Goal: Find contact information: Find contact information

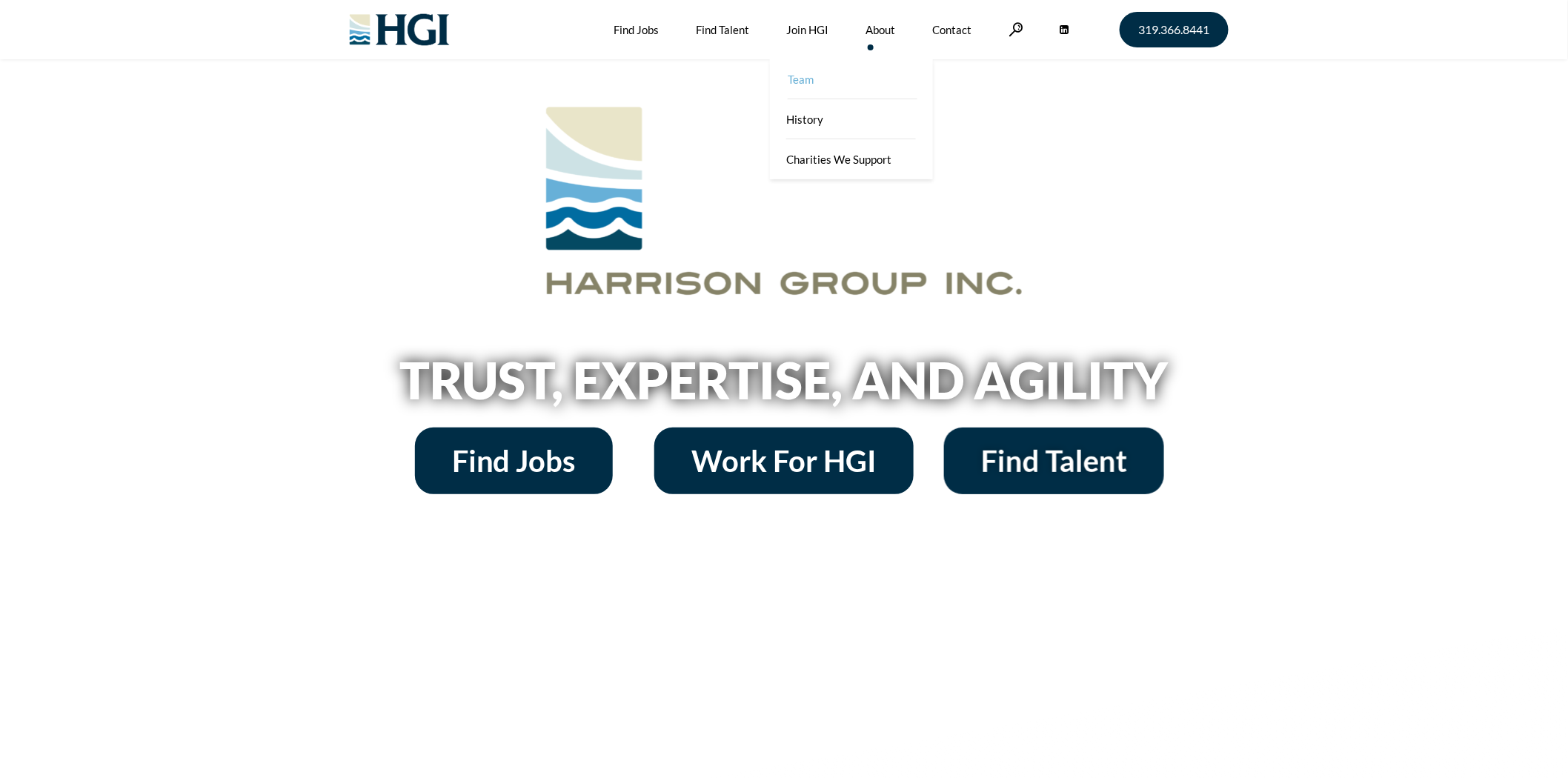
click at [863, 78] on link "Team" at bounding box center [853, 79] width 163 height 40
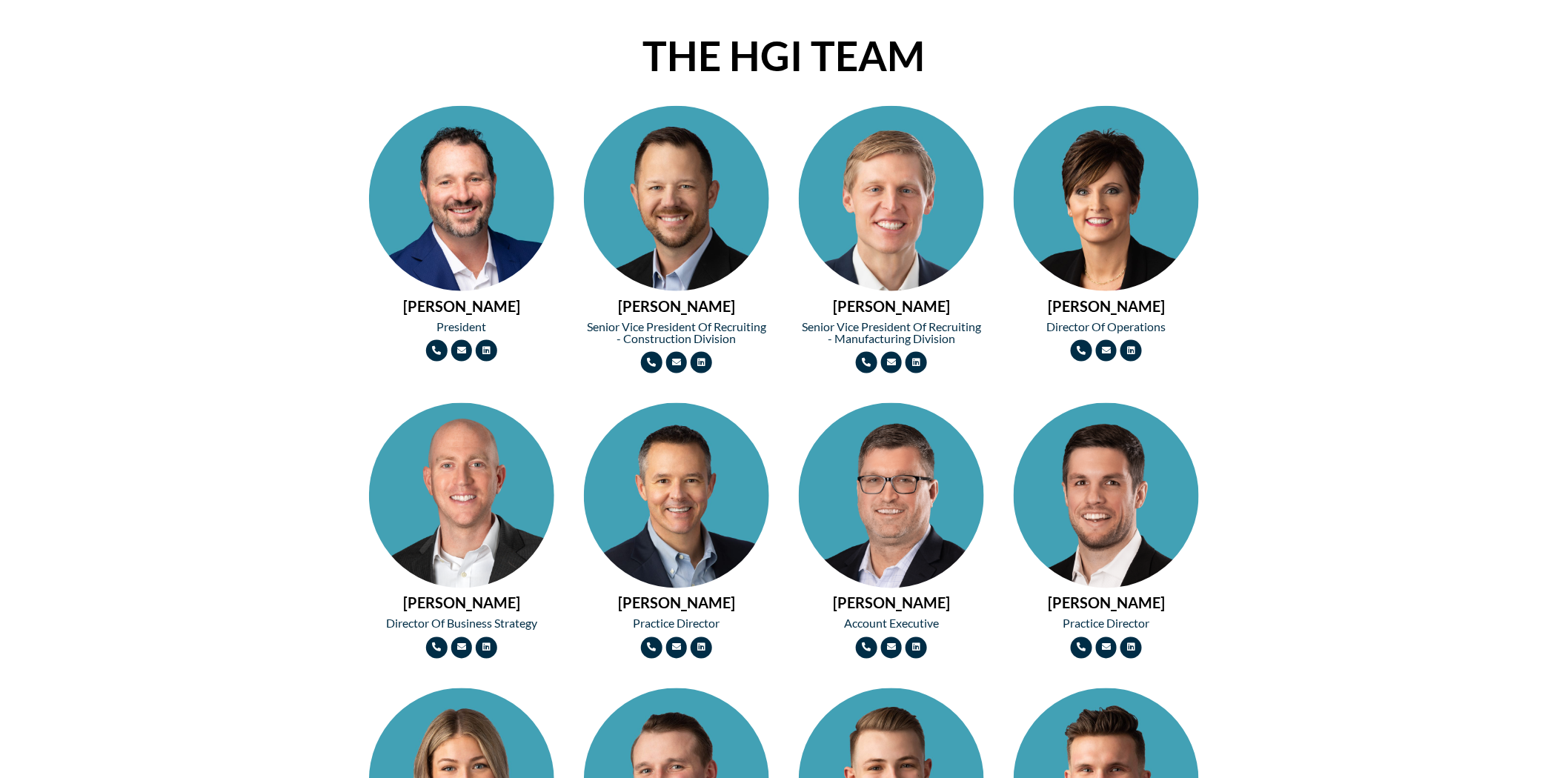
scroll to position [988, 0]
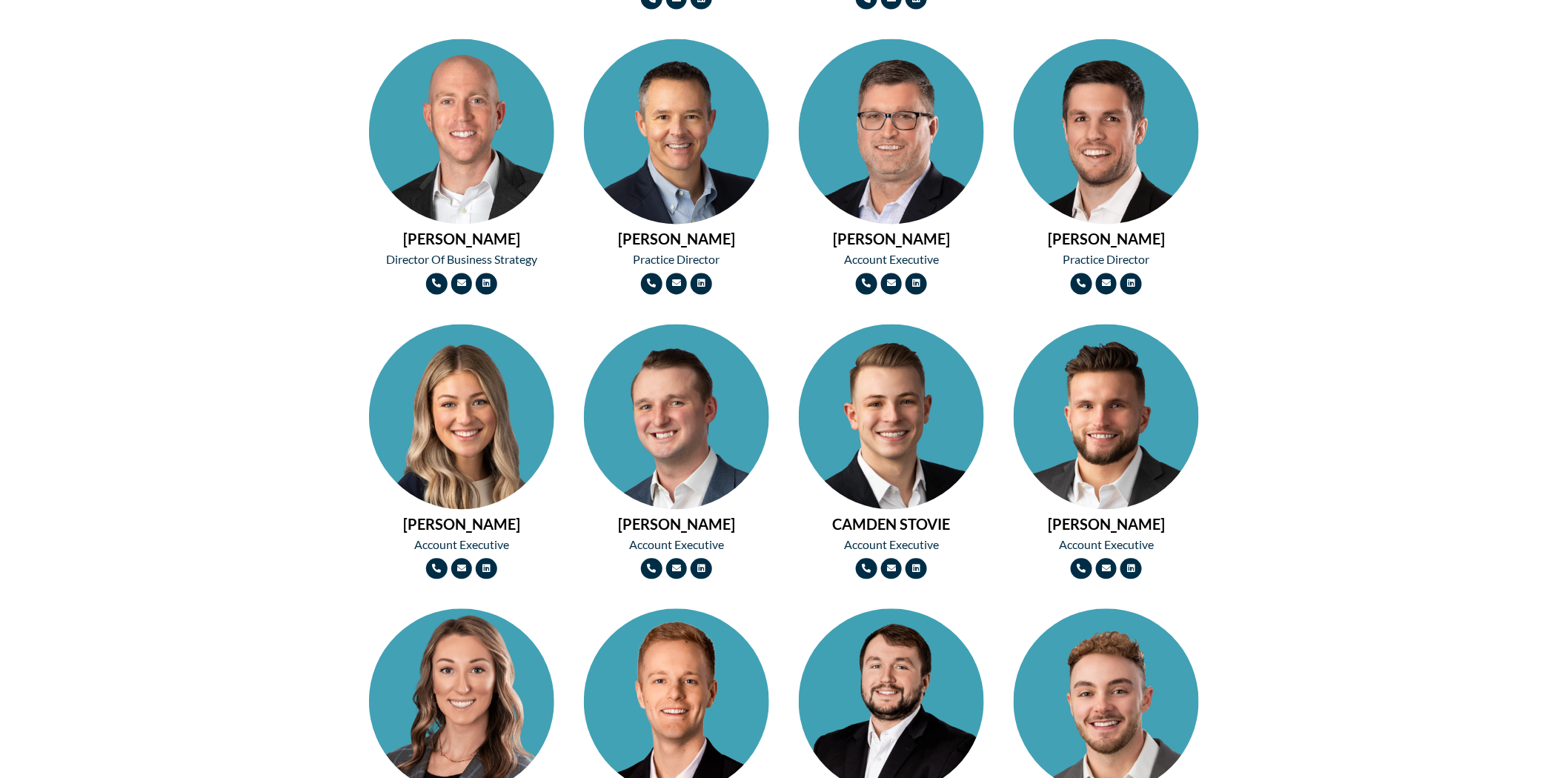
click at [886, 370] on img at bounding box center [891, 463] width 185 height 278
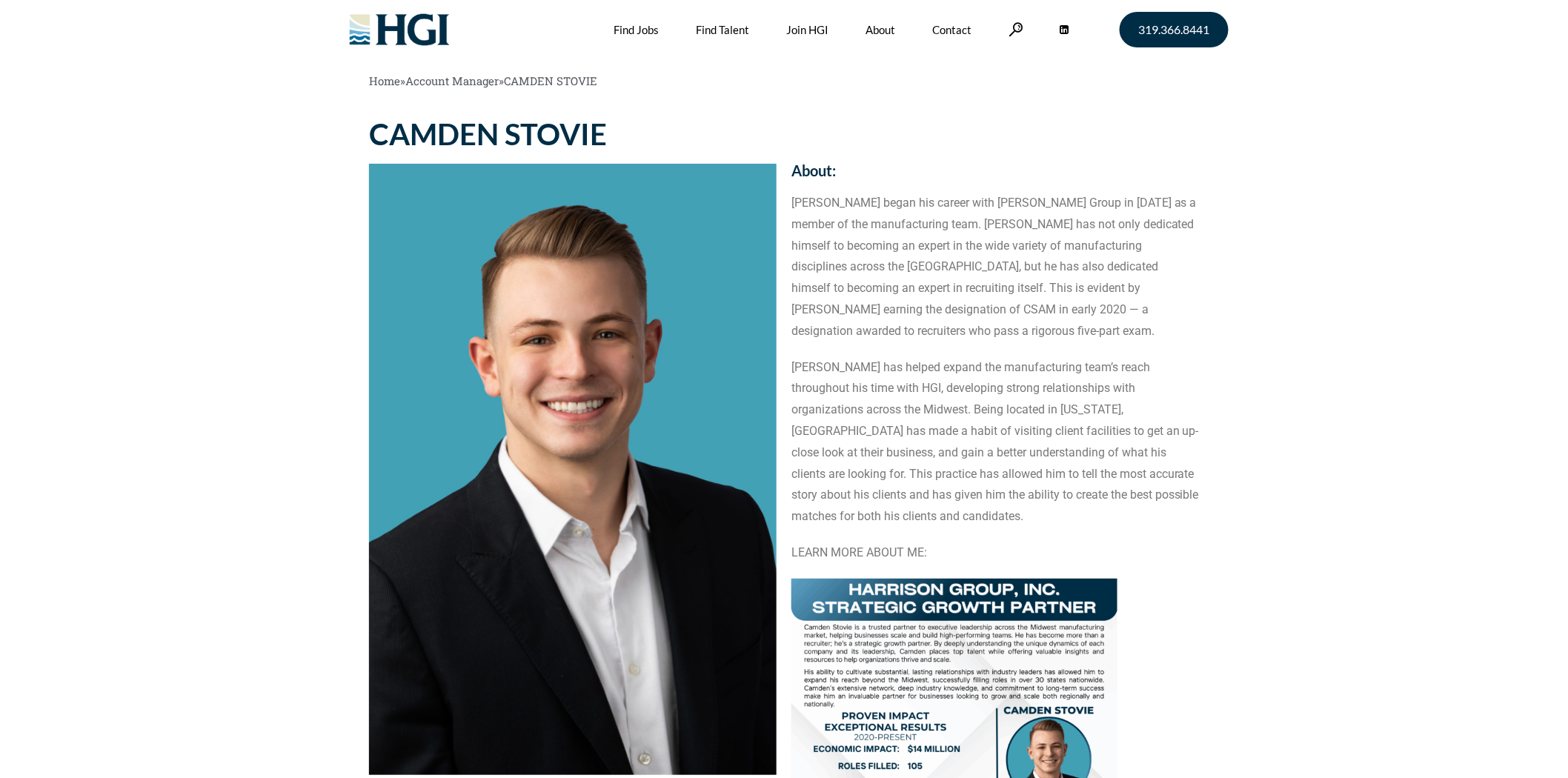
click at [953, 630] on img at bounding box center [955, 789] width 326 height 422
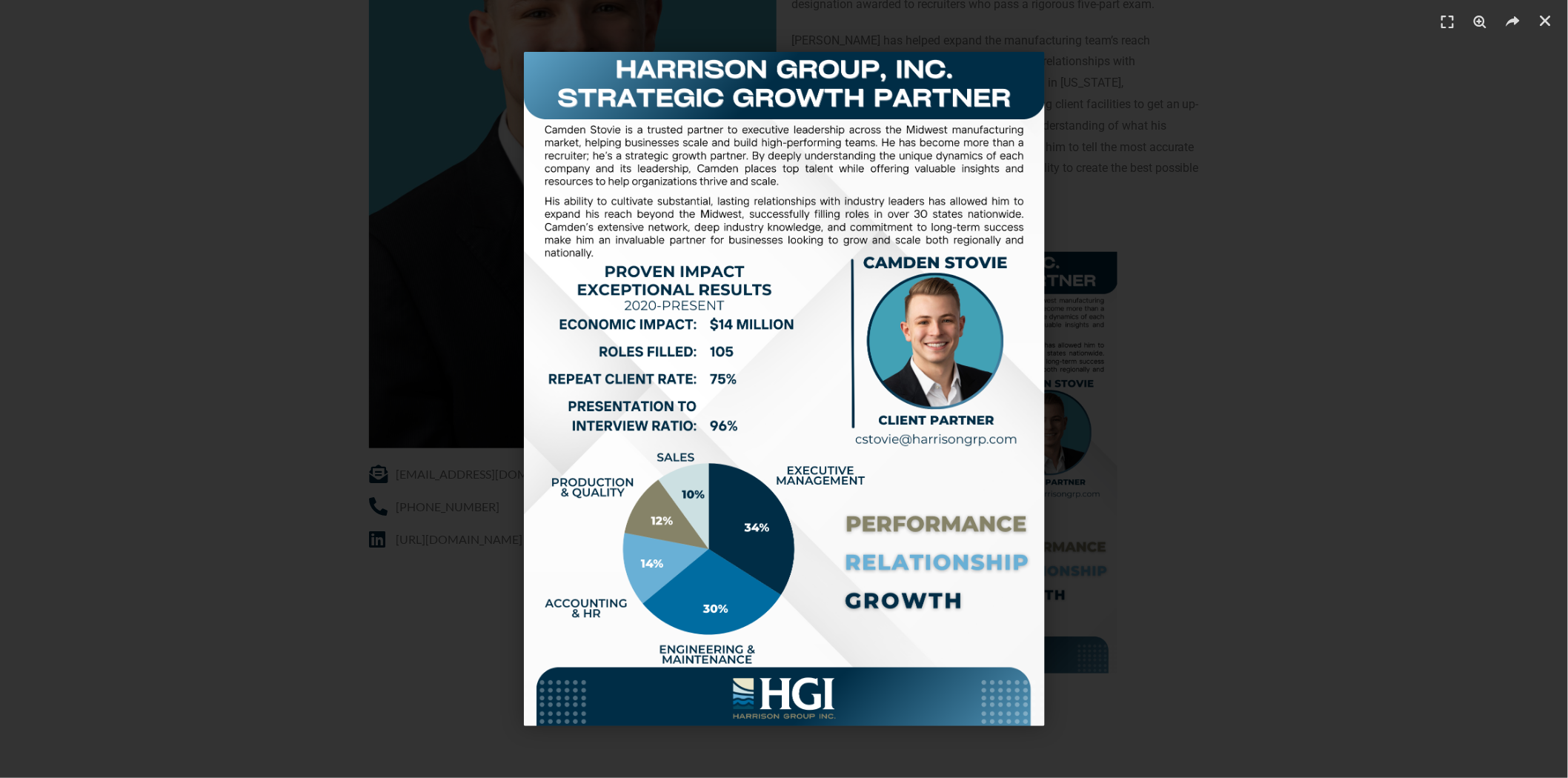
scroll to position [165, 0]
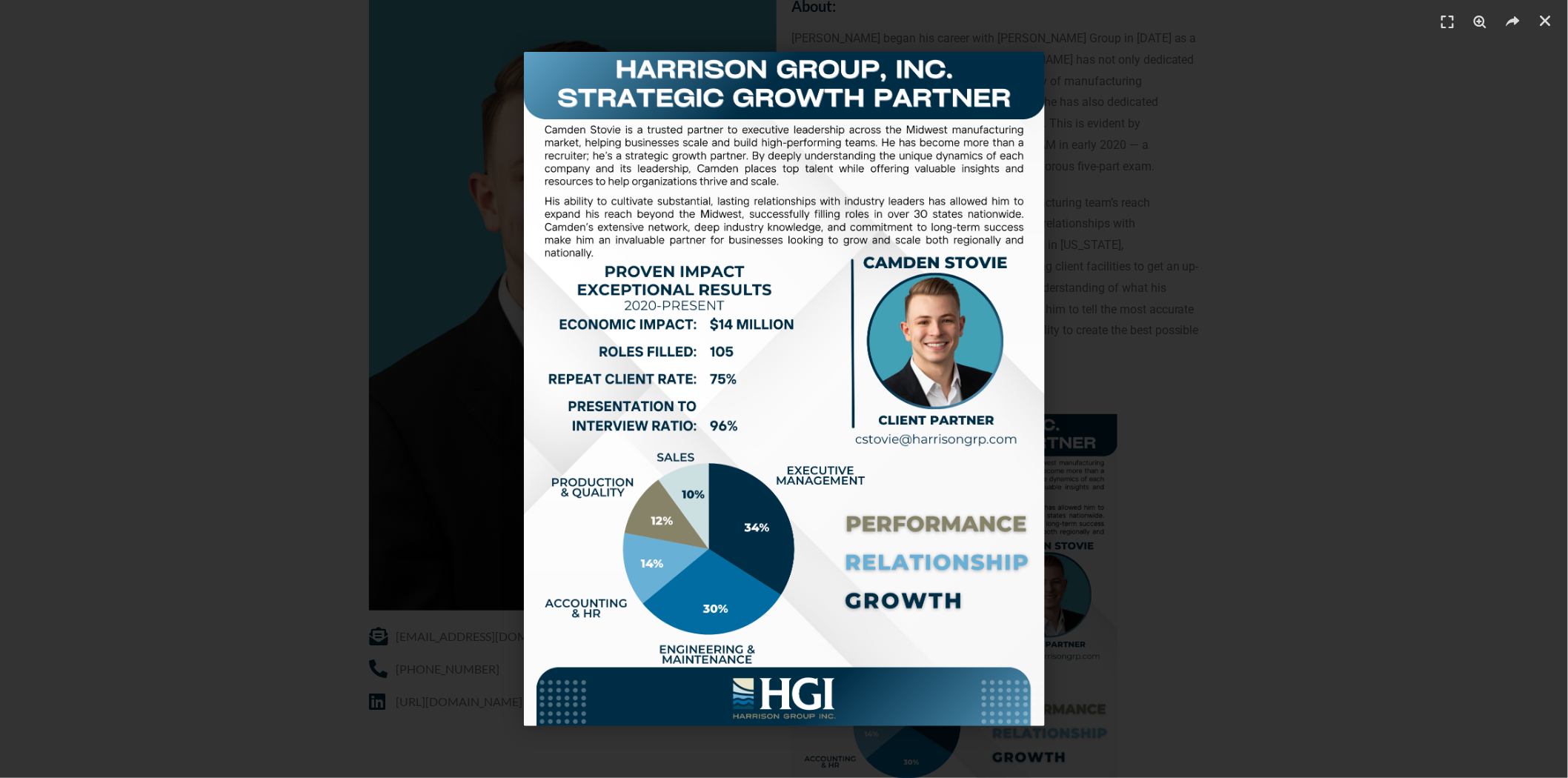
click at [308, 163] on div "1 / 1" at bounding box center [785, 389] width 1465 height 674
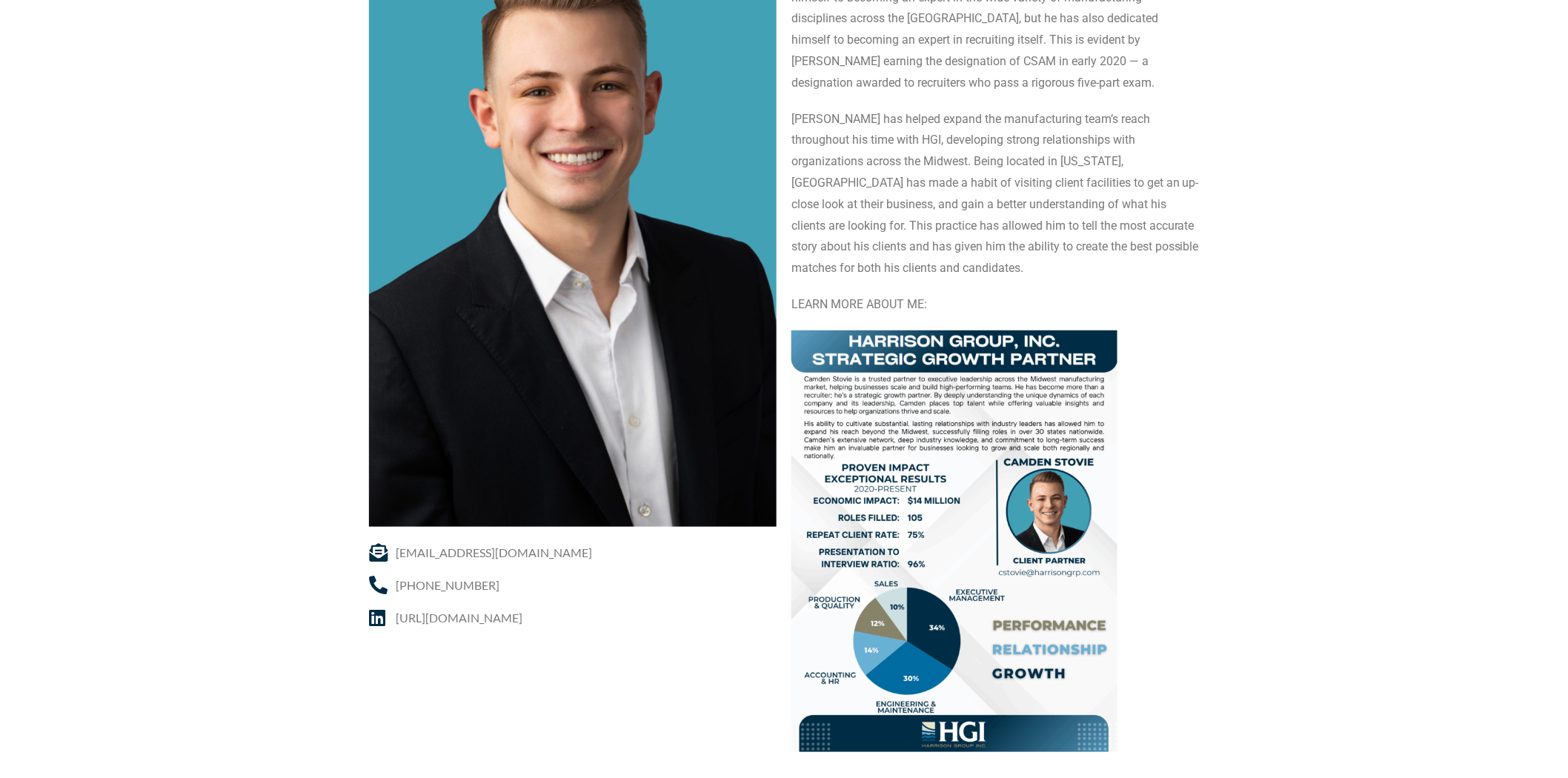
scroll to position [247, 0]
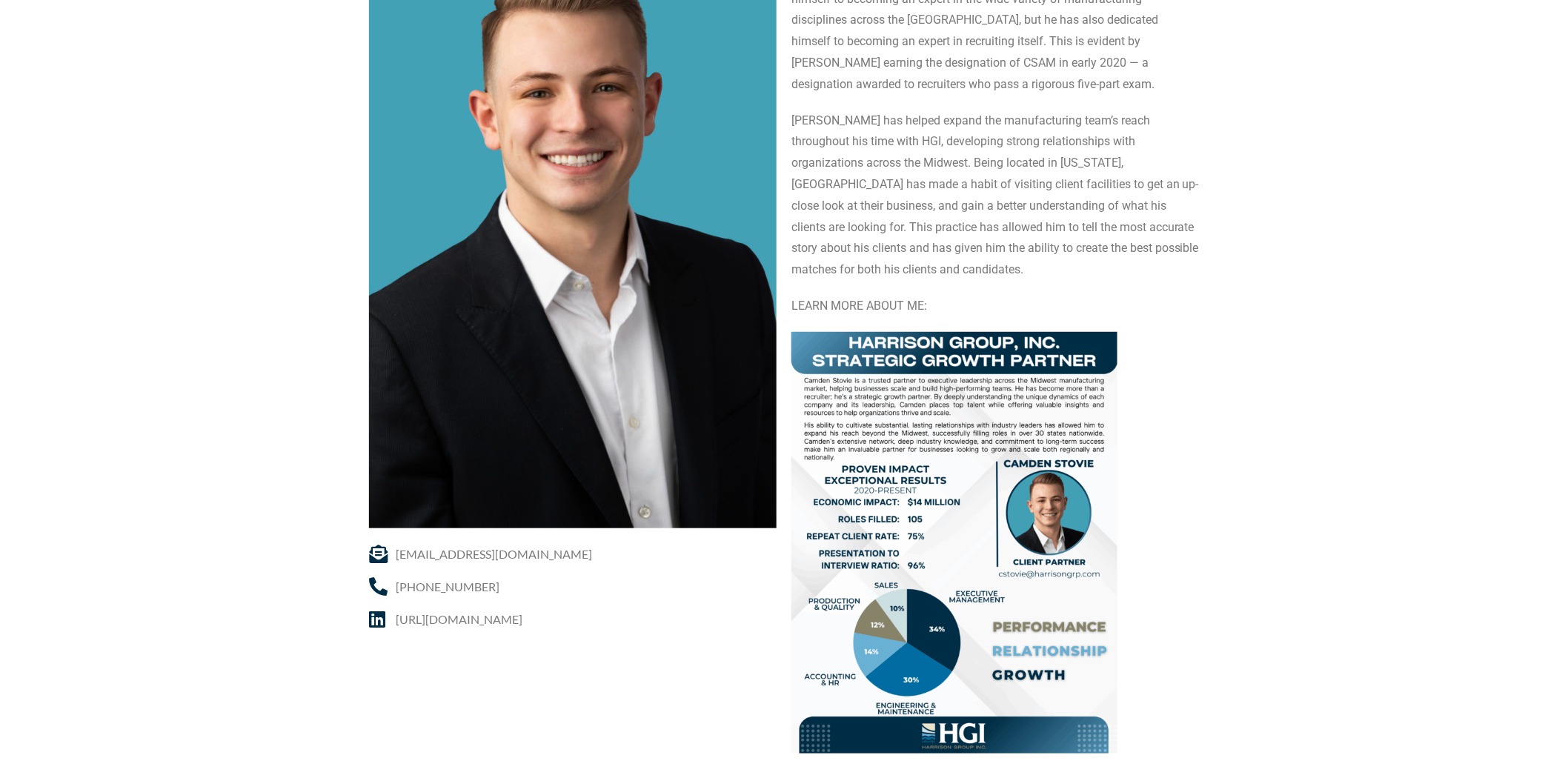
click at [952, 401] on img at bounding box center [955, 542] width 326 height 422
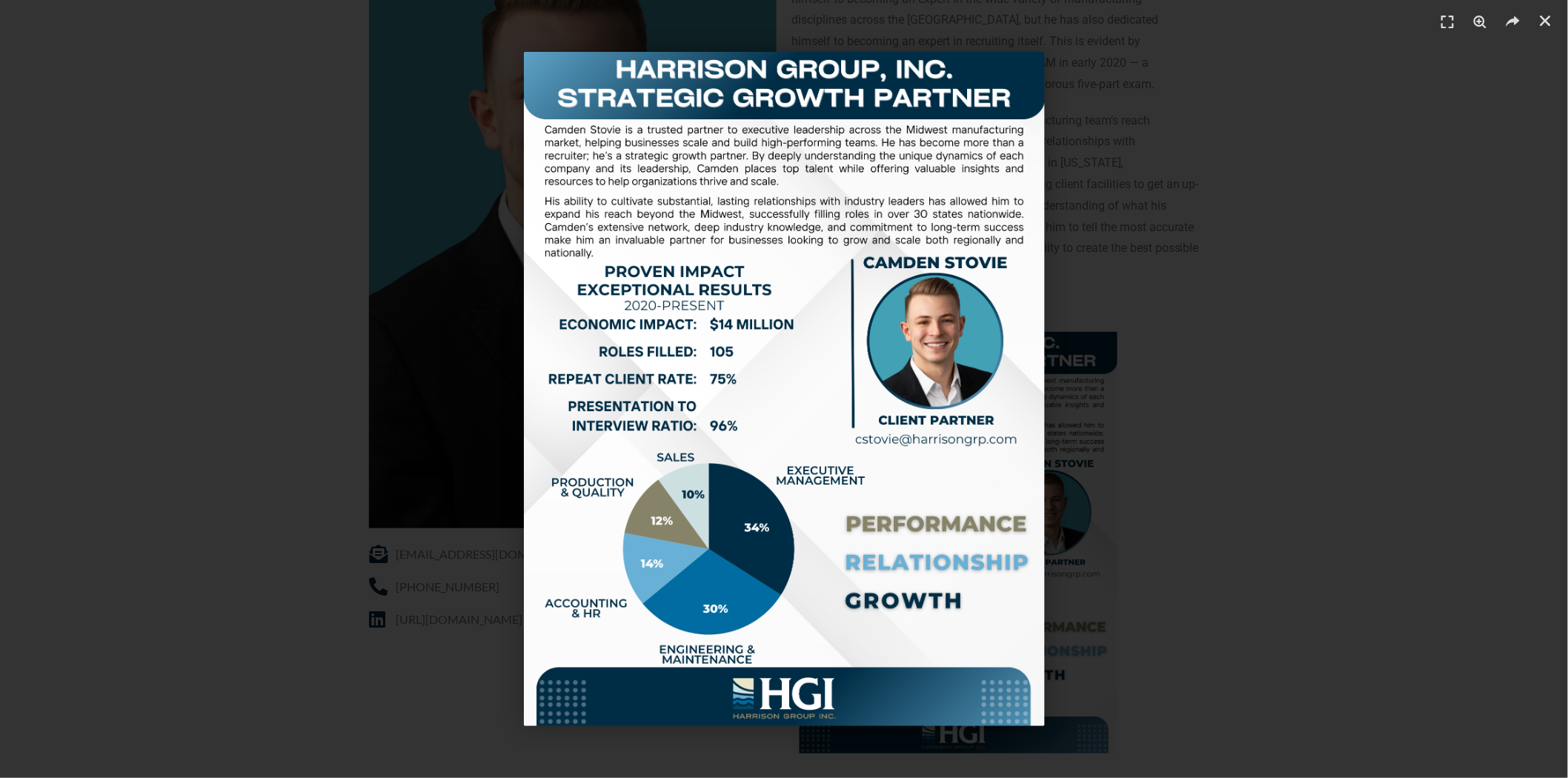
click at [1405, 419] on div "1 / 1" at bounding box center [785, 389] width 1465 height 674
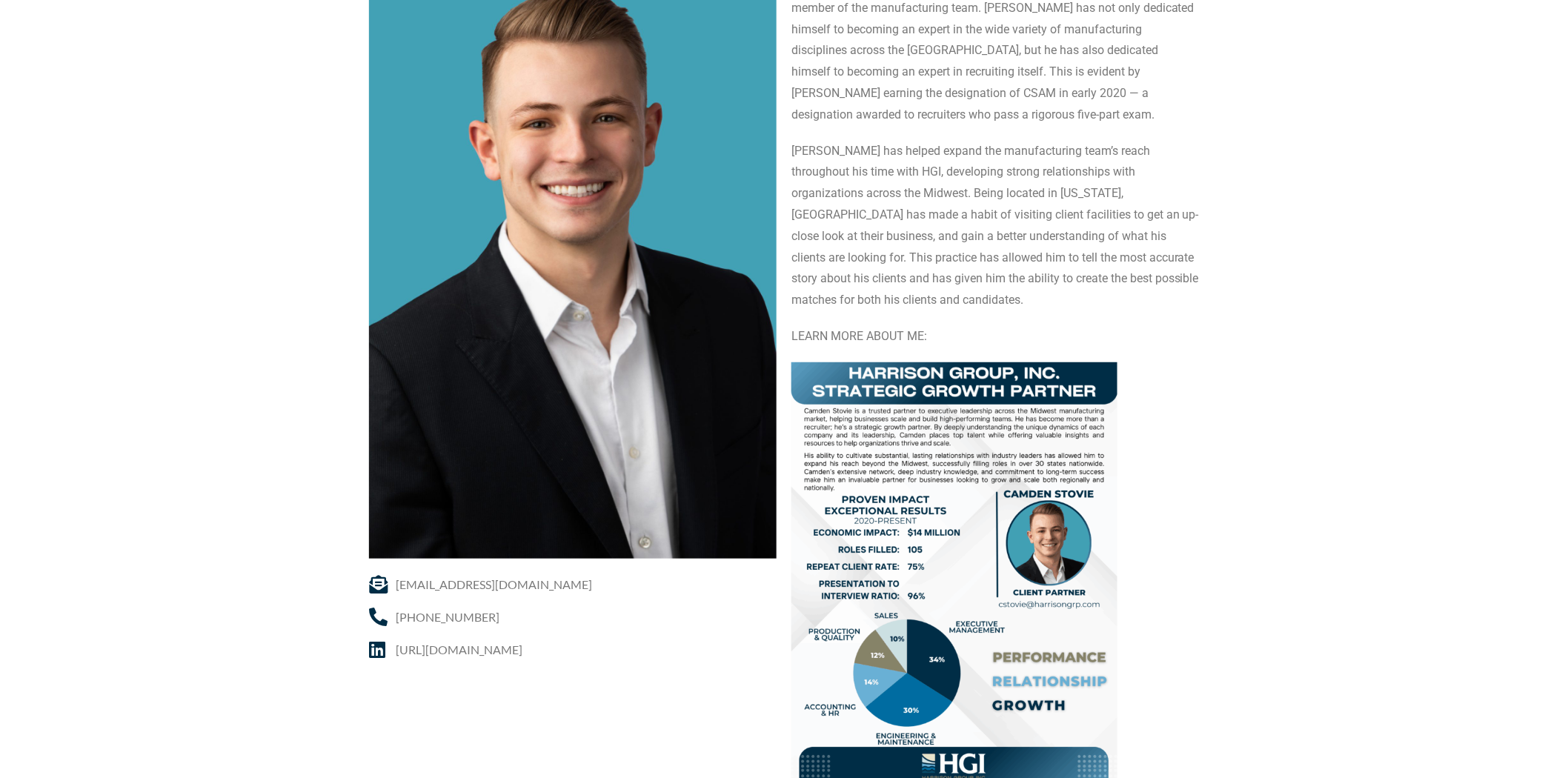
scroll to position [165, 0]
